Goal: Information Seeking & Learning: Understand process/instructions

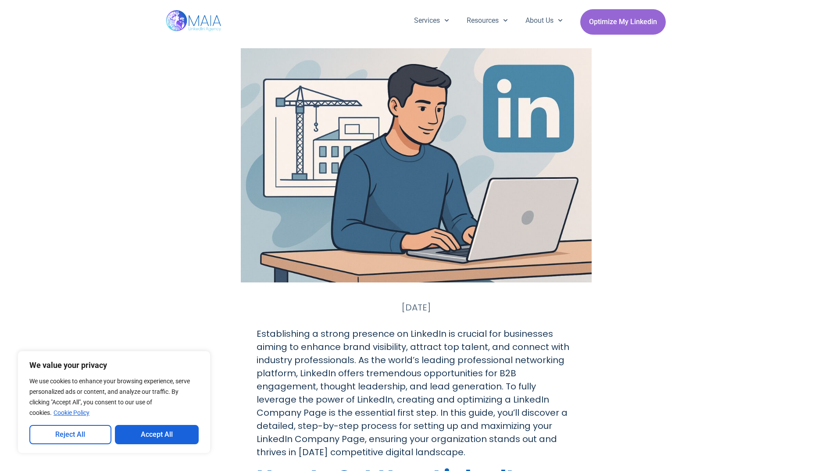
scroll to position [834, 0]
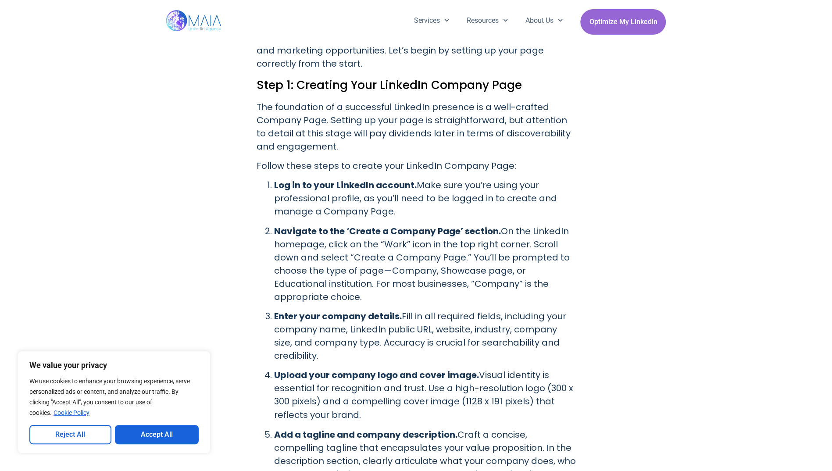
click at [286, 179] on strong "Log in to your LinkedIn account." at bounding box center [345, 185] width 143 height 12
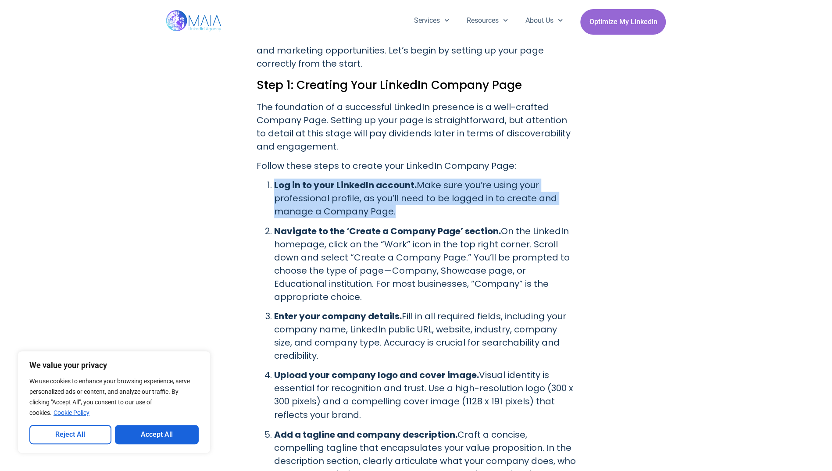
drag, startPoint x: 286, startPoint y: 174, endPoint x: 420, endPoint y: 176, distance: 133.8
click at [420, 178] on p "Log in to your LinkedIn account. Make sure you’re using your professional profi…" at bounding box center [425, 197] width 302 height 39
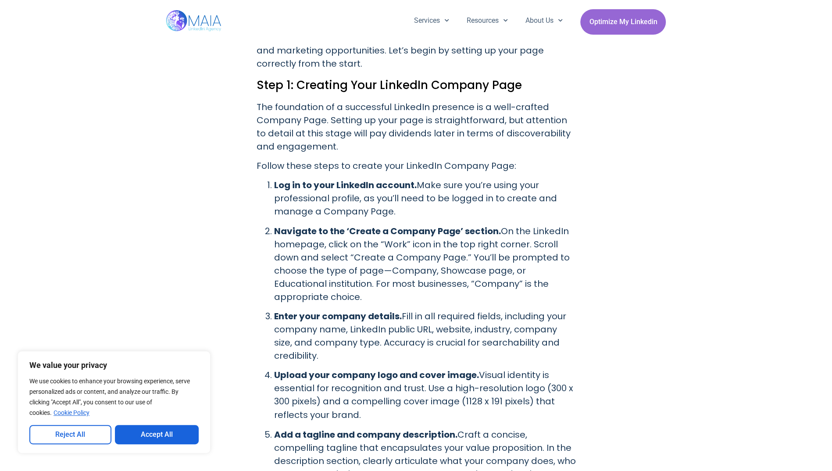
click at [412, 178] on p "Log in to your LinkedIn account. Make sure you’re using your professional profi…" at bounding box center [425, 197] width 302 height 39
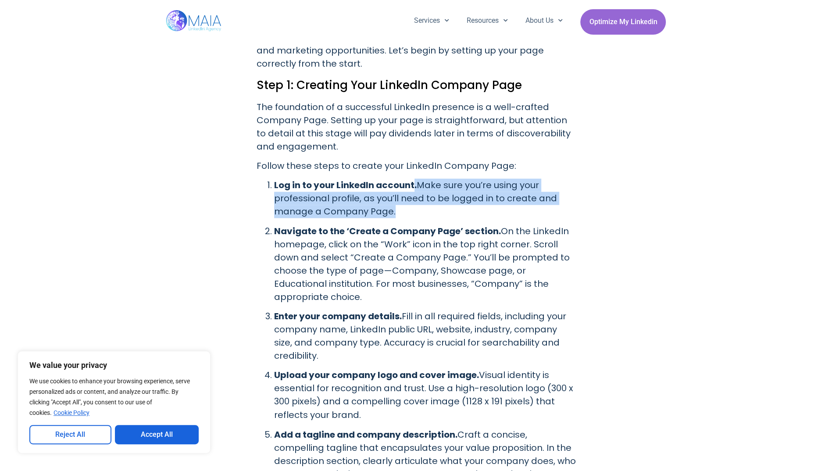
drag, startPoint x: 412, startPoint y: 178, endPoint x: 455, endPoint y: 192, distance: 45.8
click at [455, 192] on p "Log in to your LinkedIn account. Make sure you’re using your professional profi…" at bounding box center [425, 197] width 302 height 39
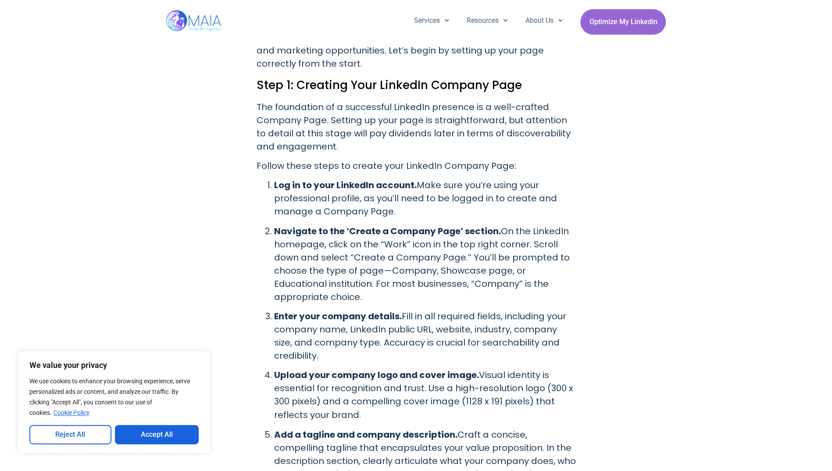
click at [292, 225] on strong "Navigate to the ‘Create a Company Page’ section." at bounding box center [387, 231] width 227 height 12
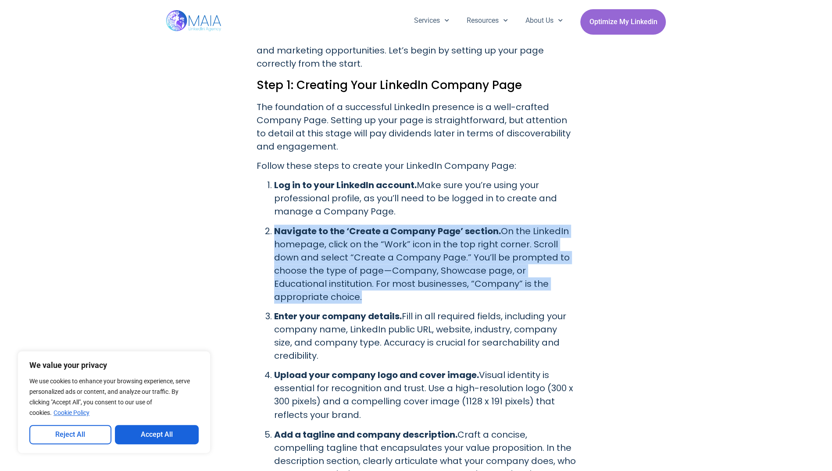
drag, startPoint x: 292, startPoint y: 214, endPoint x: 370, endPoint y: 286, distance: 106.1
click at [370, 286] on p "Navigate to the ‘Create a Company Page’ section. On the LinkedIn homepage, clic…" at bounding box center [425, 263] width 302 height 79
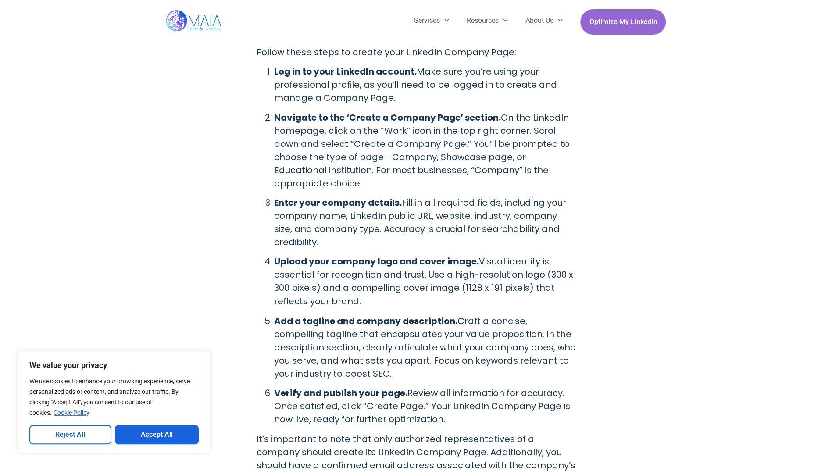
scroll to position [950, 0]
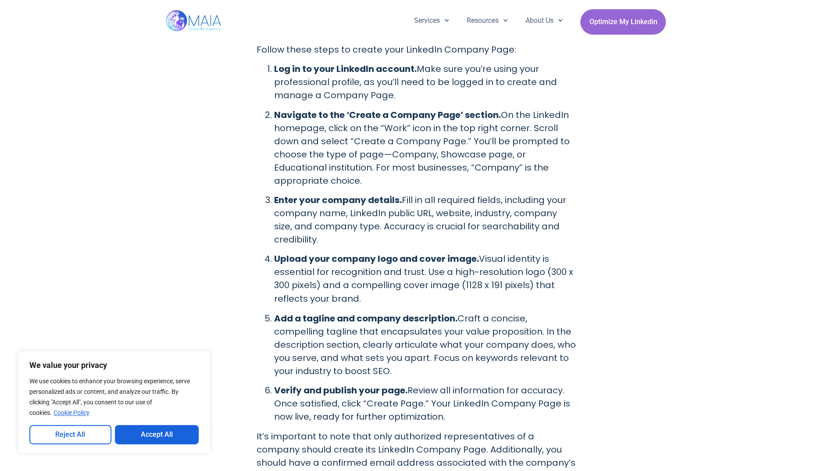
click at [410, 193] on p "Enter your company details. Fill in all required fields, including your company…" at bounding box center [425, 219] width 302 height 53
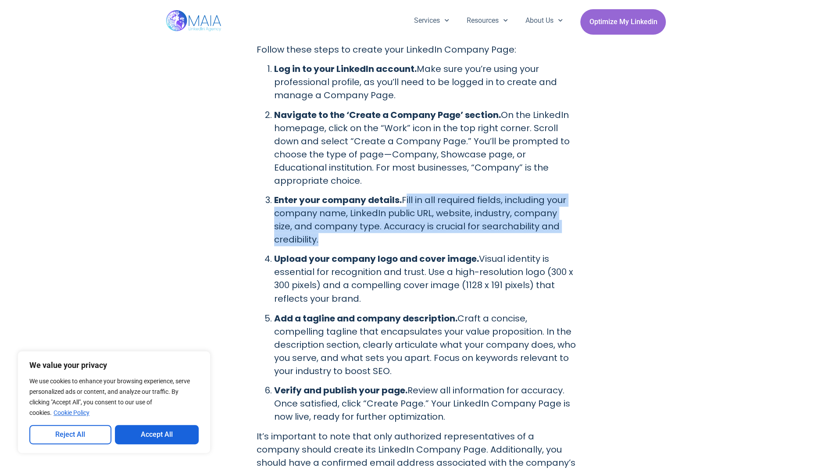
drag, startPoint x: 410, startPoint y: 182, endPoint x: 502, endPoint y: 222, distance: 99.4
click at [502, 222] on p "Enter your company details. Fill in all required fields, including your company…" at bounding box center [425, 219] width 302 height 53
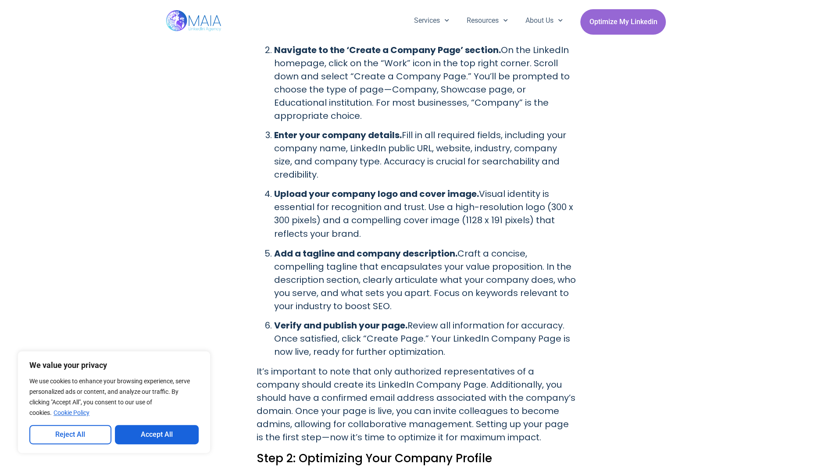
scroll to position [1018, 0]
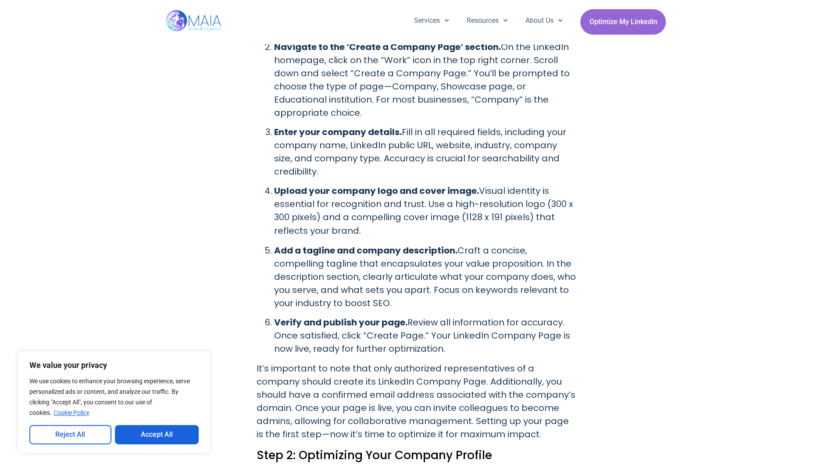
click at [332, 203] on p "Upload your company logo and cover image. Visual identity is essential for reco…" at bounding box center [425, 210] width 302 height 53
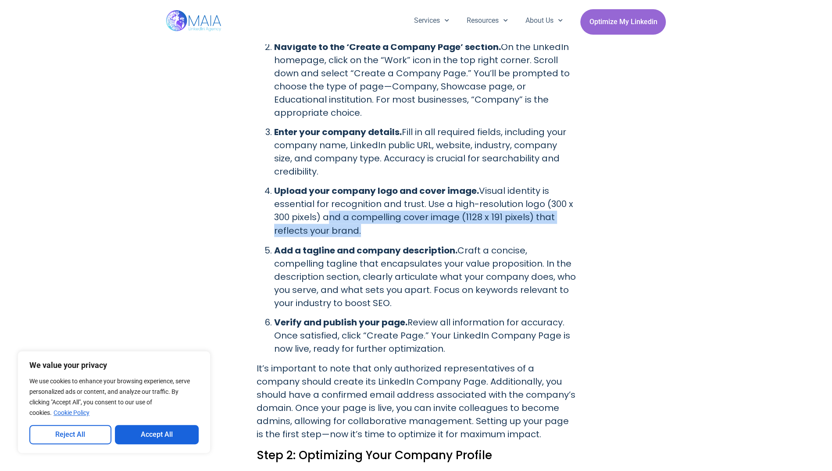
drag, startPoint x: 332, startPoint y: 203, endPoint x: 375, endPoint y: 222, distance: 47.3
click at [375, 222] on p "Upload your company logo and cover image. Visual identity is essential for reco…" at bounding box center [425, 210] width 302 height 53
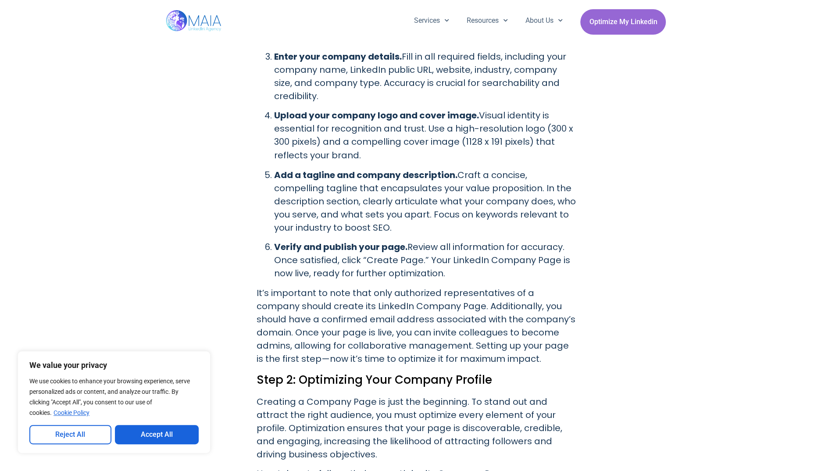
scroll to position [1092, 0]
click at [306, 171] on p "Add a tagline and company description. Craft a concise, compelling tagline that…" at bounding box center [425, 202] width 302 height 66
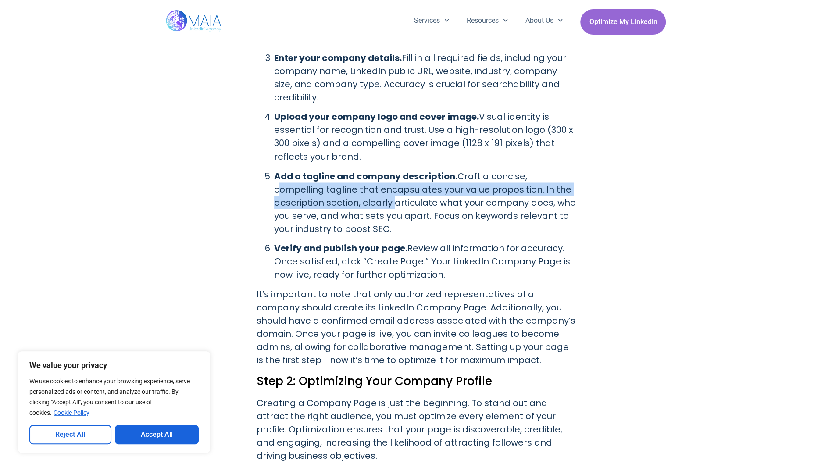
drag, startPoint x: 306, startPoint y: 171, endPoint x: 378, endPoint y: 183, distance: 73.3
click at [378, 183] on p "Add a tagline and company description. Craft a concise, compelling tagline that…" at bounding box center [425, 202] width 302 height 66
drag, startPoint x: 378, startPoint y: 183, endPoint x: 417, endPoint y: 182, distance: 38.6
click at [417, 182] on p "Add a tagline and company description. Craft a concise, compelling tagline that…" at bounding box center [425, 202] width 302 height 66
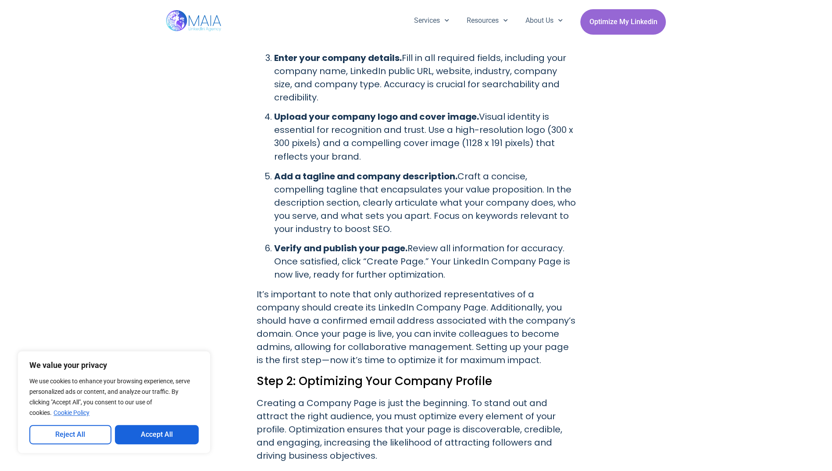
click at [412, 191] on p "Add a tagline and company description. Craft a concise, compelling tagline that…" at bounding box center [425, 202] width 302 height 66
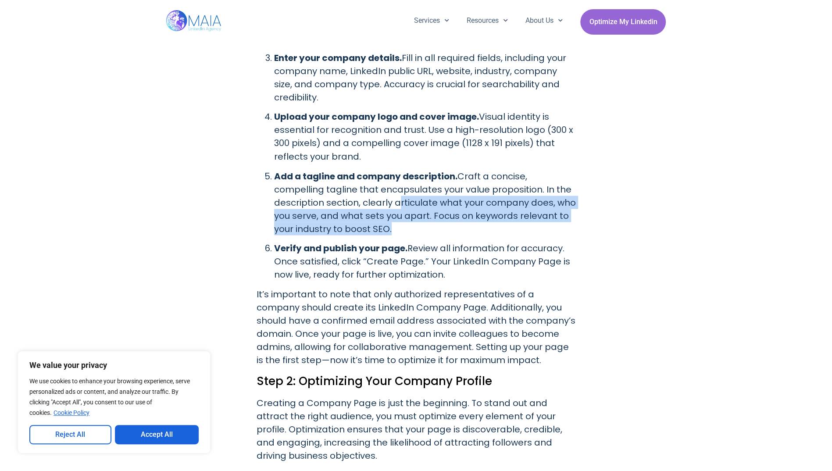
drag, startPoint x: 412, startPoint y: 191, endPoint x: 403, endPoint y: 213, distance: 23.6
click at [403, 213] on p "Add a tagline and company description. Craft a concise, compelling tagline that…" at bounding box center [425, 202] width 302 height 66
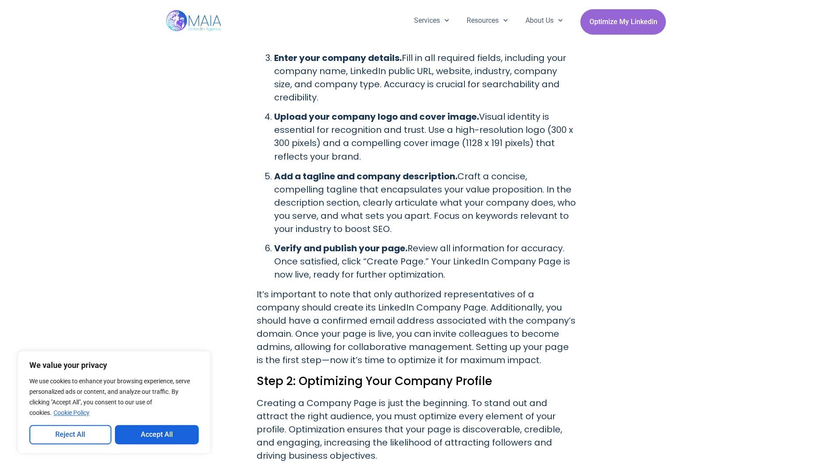
click at [425, 241] on p "Verify and publish your page. Review all information for accuracy. Once satisfi…" at bounding box center [425, 260] width 302 height 39
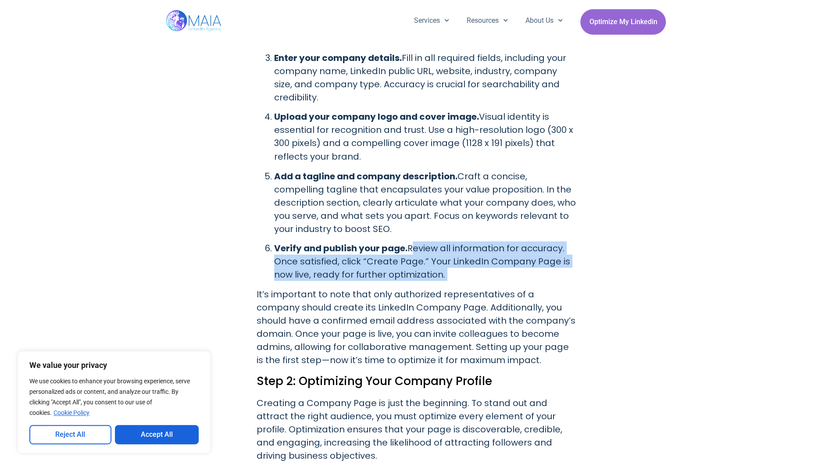
drag, startPoint x: 425, startPoint y: 233, endPoint x: 464, endPoint y: 266, distance: 51.3
click at [464, 266] on p "Verify and publish your page. Review all information for accuracy. Once satisfi…" at bounding box center [425, 260] width 302 height 39
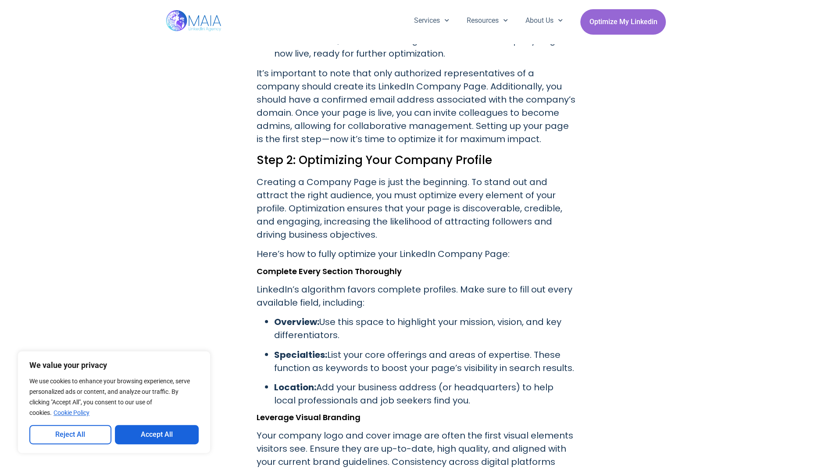
scroll to position [1312, 0]
